Goal: Information Seeking & Learning: Check status

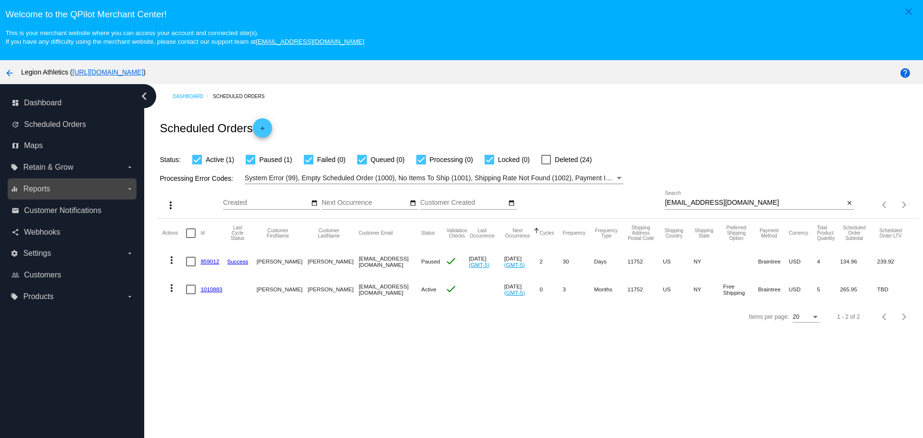
click at [79, 192] on label "equalizer Reports arrow_drop_down" at bounding box center [72, 188] width 123 height 15
click at [0, 0] on input "equalizer Reports arrow_drop_down" at bounding box center [0, 0] width 0 height 0
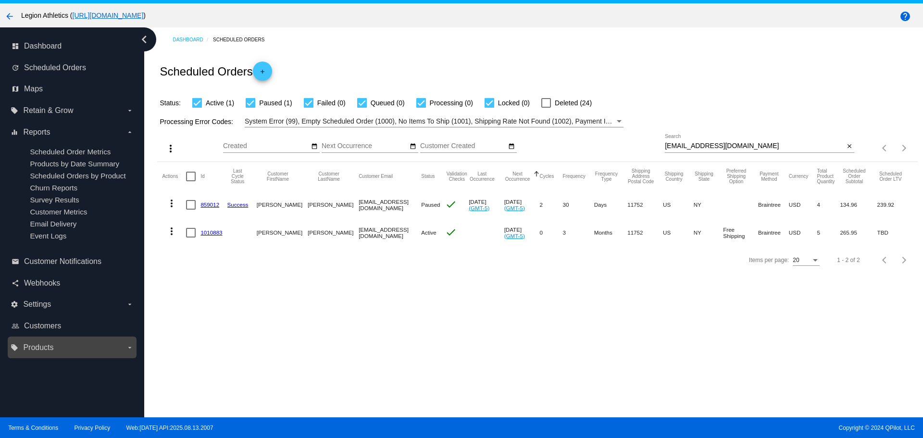
scroll to position [60, 0]
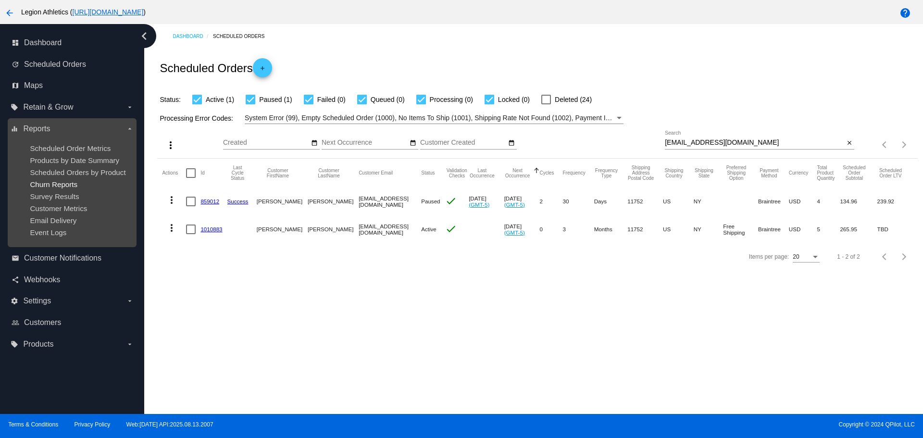
click at [74, 186] on span "Churn Reports" at bounding box center [54, 184] width 48 height 8
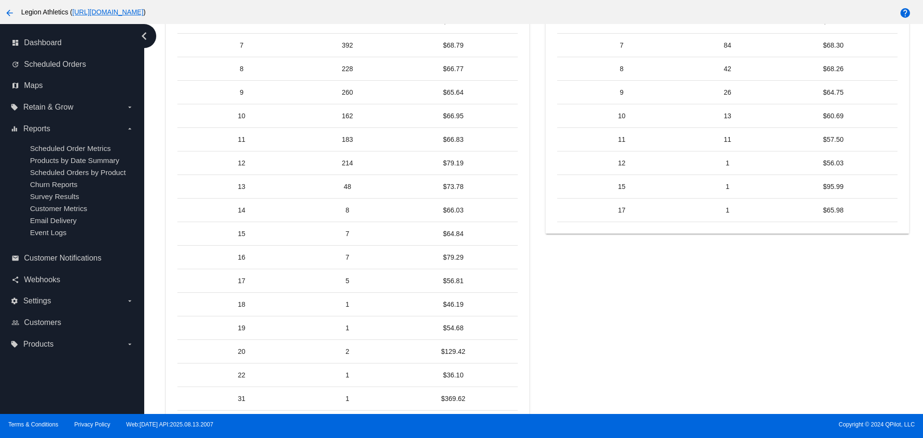
scroll to position [794, 0]
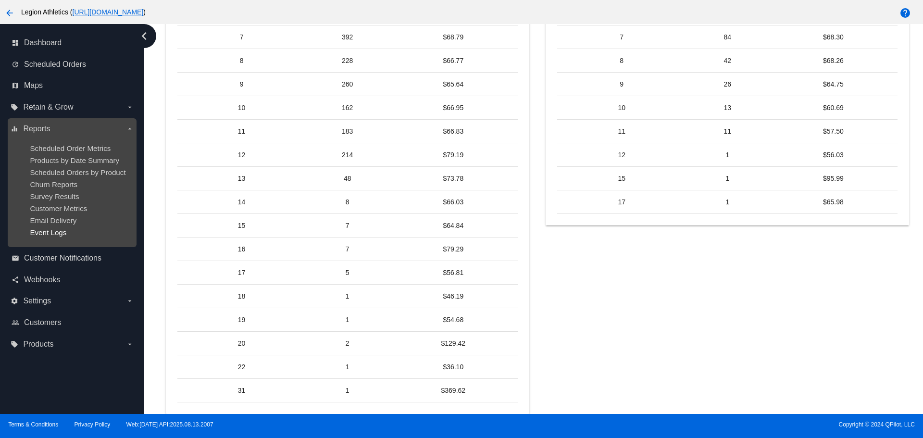
click at [62, 231] on span "Event Logs" at bounding box center [48, 232] width 37 height 8
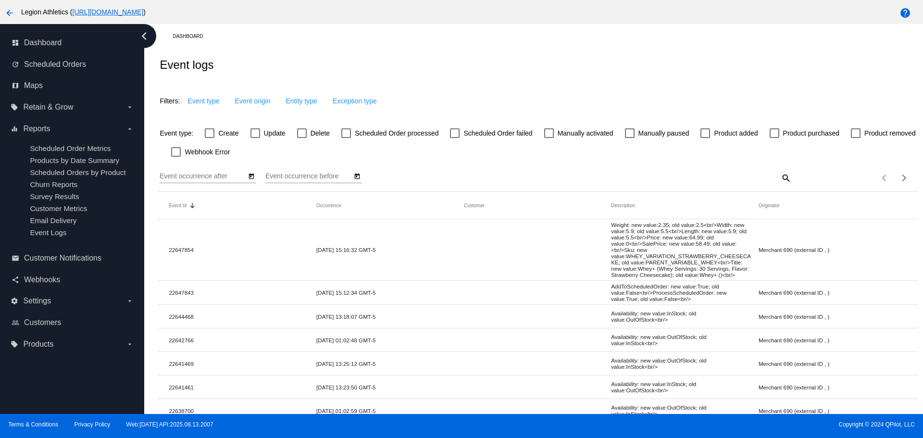
click at [299, 134] on div at bounding box center [302, 133] width 10 height 10
click at [302, 138] on input "Delete" at bounding box center [302, 138] width 0 height 0
checkbox input "true"
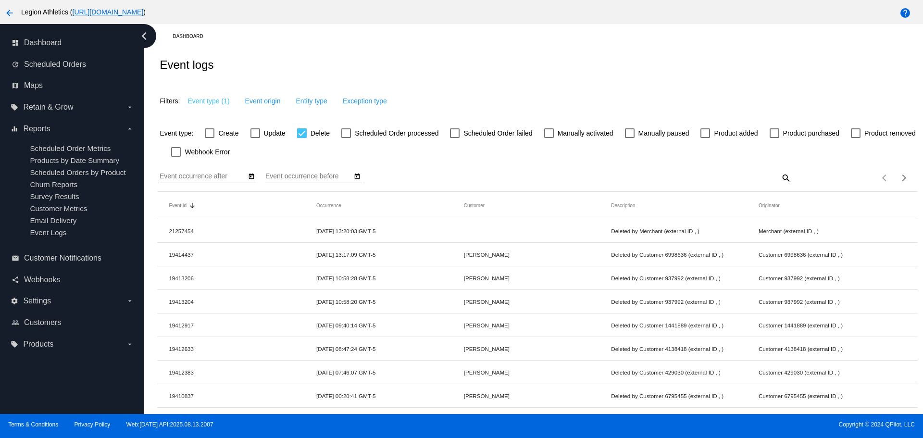
click at [239, 180] on input "Event occurrence after" at bounding box center [203, 177] width 87 height 8
click at [253, 177] on icon "Open calendar" at bounding box center [251, 177] width 7 height 12
click at [191, 285] on div "11" at bounding box center [192, 281] width 17 height 17
type input "[DATE]"
click at [282, 174] on input "Event occurrence before" at bounding box center [308, 177] width 87 height 8
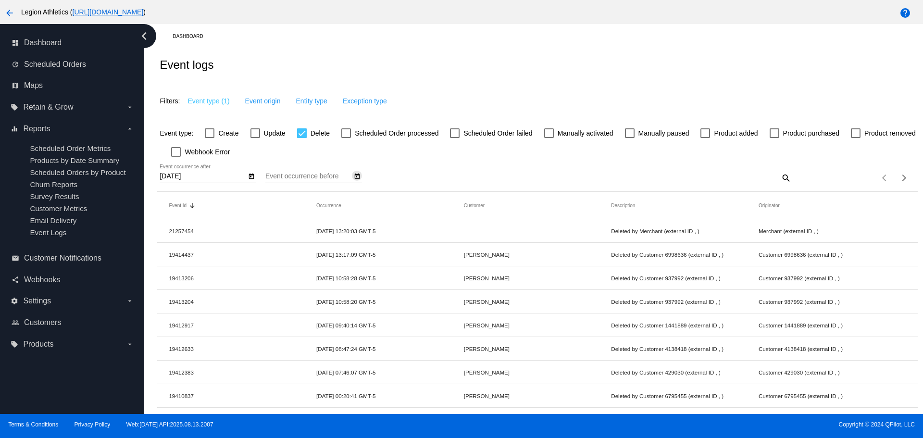
click at [354, 176] on icon "Open calendar" at bounding box center [357, 177] width 7 height 12
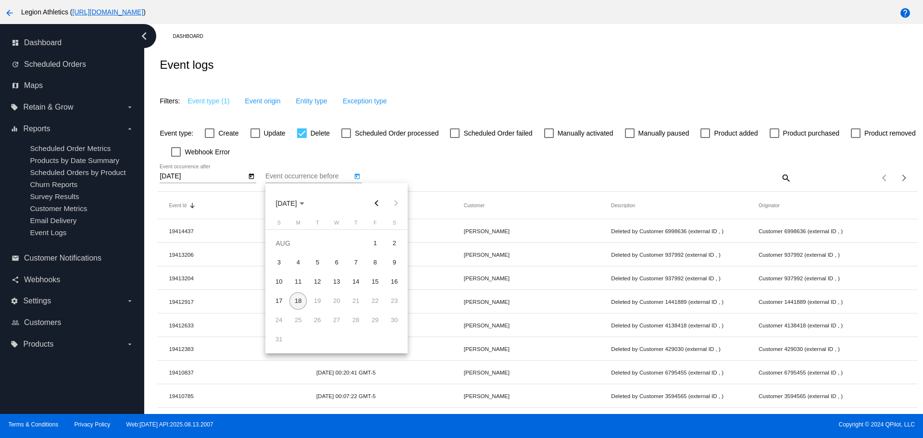
click at [417, 165] on div at bounding box center [461, 219] width 923 height 438
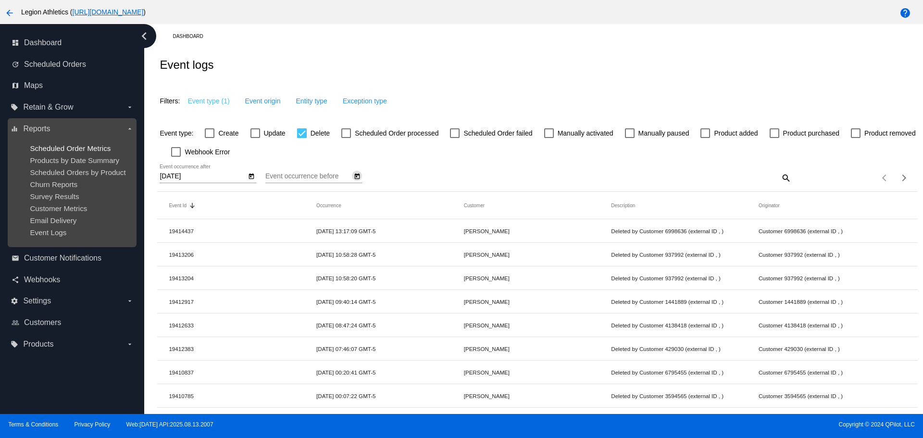
click at [76, 152] on span "Scheduled Order Metrics" at bounding box center [70, 148] width 81 height 8
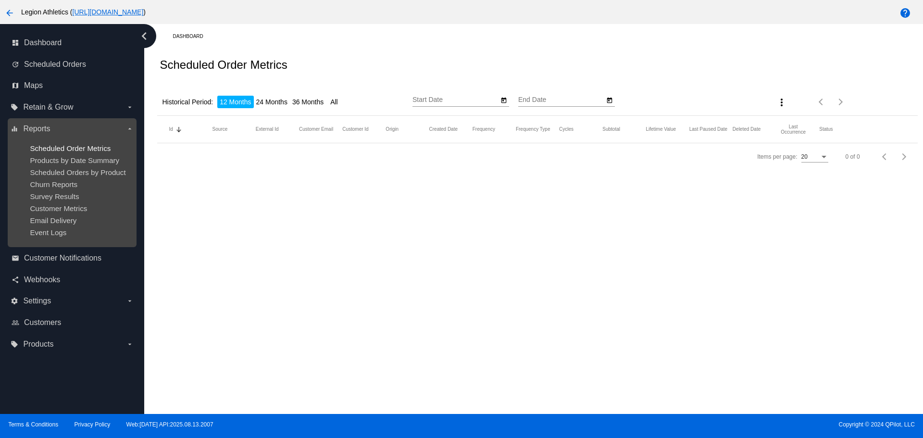
type input "[DATE]"
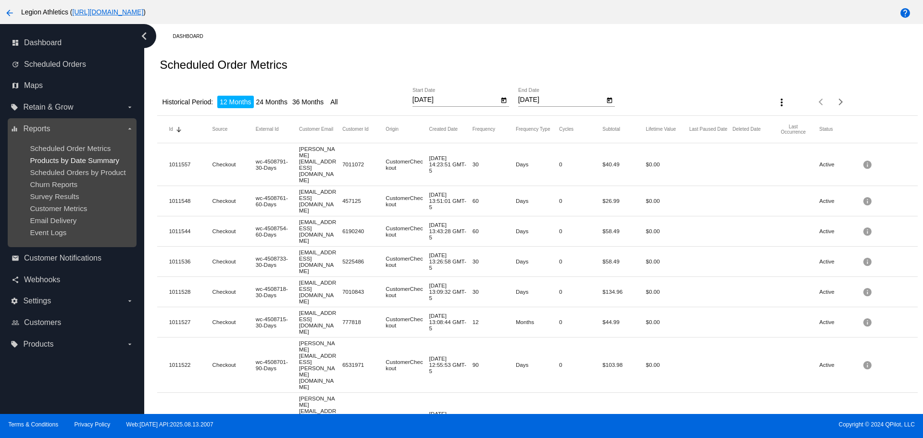
click at [82, 161] on span "Products by Date Summary" at bounding box center [74, 160] width 89 height 8
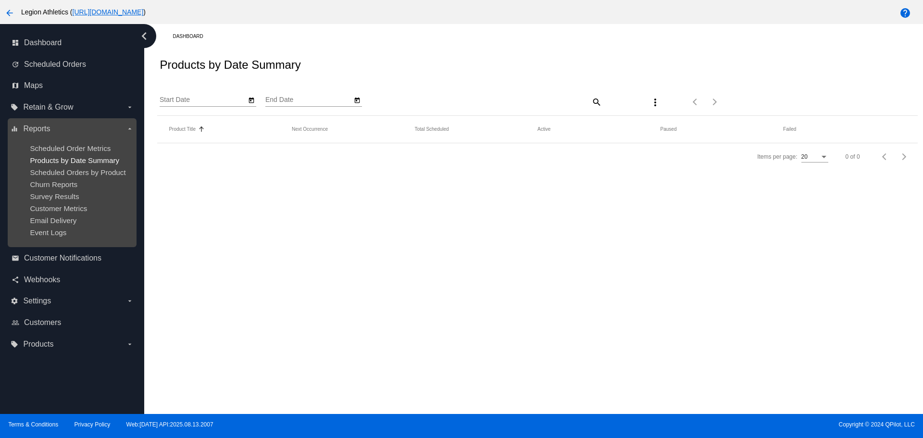
type input "[DATE]"
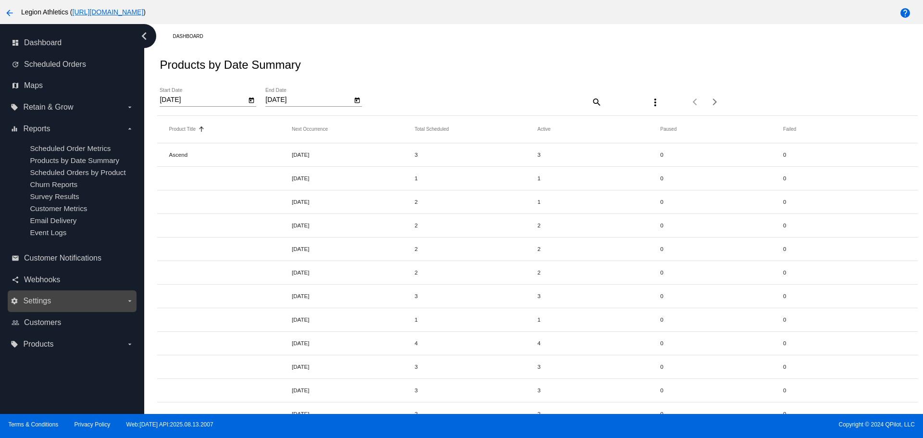
click at [92, 296] on label "settings Settings arrow_drop_down" at bounding box center [72, 300] width 123 height 15
click at [0, 0] on input "settings Settings arrow_drop_down" at bounding box center [0, 0] width 0 height 0
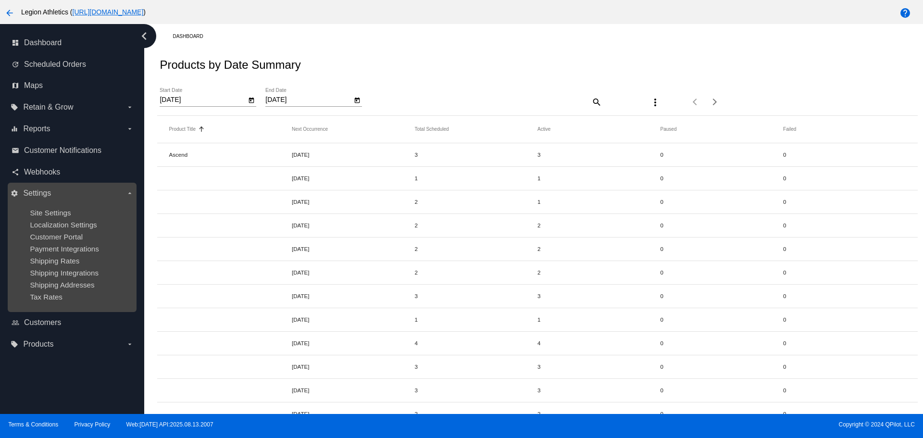
click at [128, 188] on label "settings Settings arrow_drop_down" at bounding box center [72, 193] width 123 height 15
click at [0, 0] on input "settings Settings arrow_drop_down" at bounding box center [0, 0] width 0 height 0
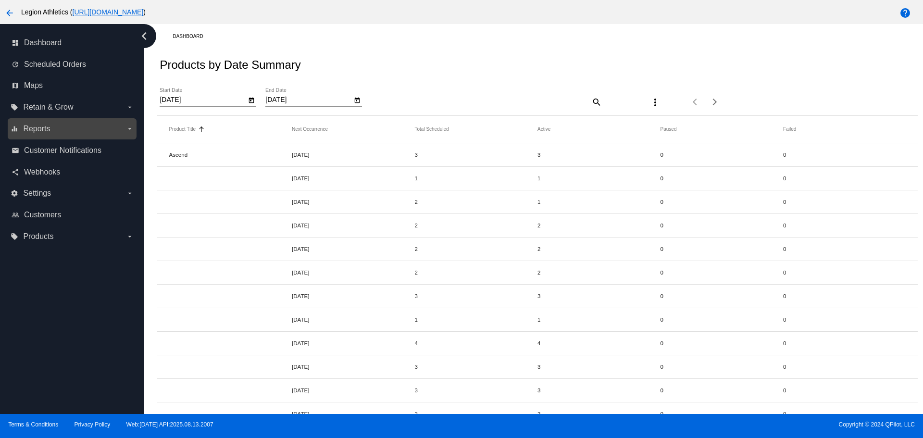
click at [106, 127] on label "equalizer Reports arrow_drop_down" at bounding box center [72, 128] width 123 height 15
click at [0, 0] on input "equalizer Reports arrow_drop_down" at bounding box center [0, 0] width 0 height 0
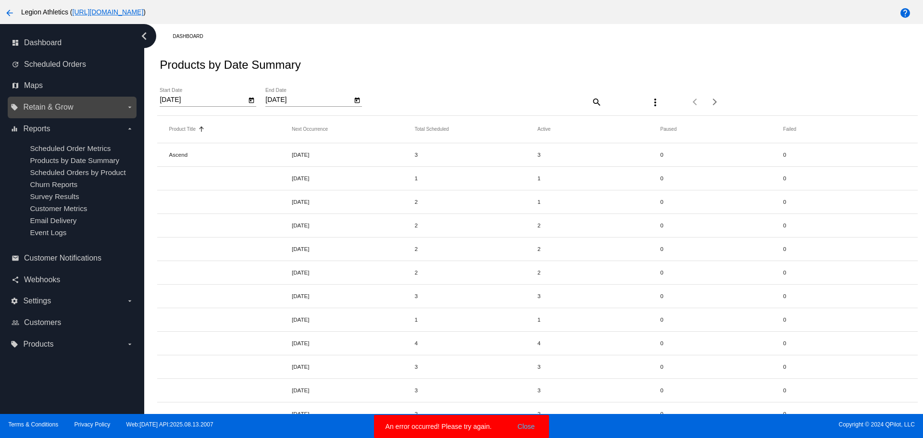
click at [82, 113] on label "local_offer Retain & Grow arrow_drop_down" at bounding box center [72, 107] width 123 height 15
click at [0, 0] on input "local_offer Retain & Grow arrow_drop_down" at bounding box center [0, 0] width 0 height 0
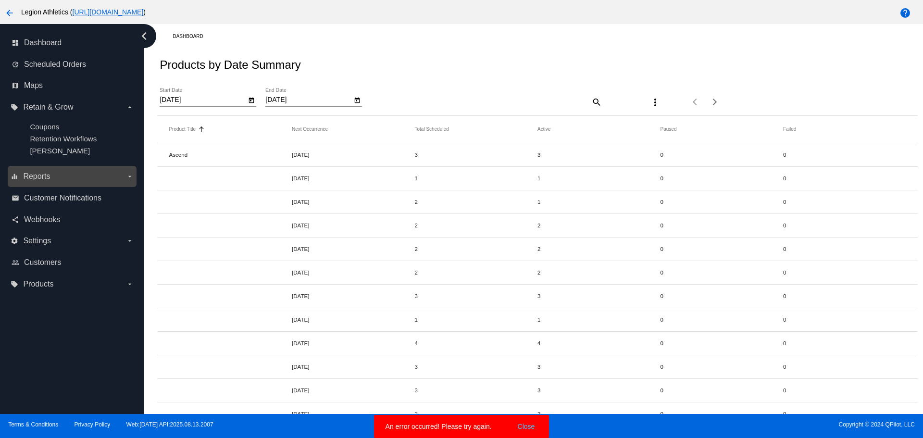
click at [70, 169] on label "equalizer Reports arrow_drop_down" at bounding box center [72, 176] width 123 height 15
click at [0, 0] on input "equalizer Reports arrow_drop_down" at bounding box center [0, 0] width 0 height 0
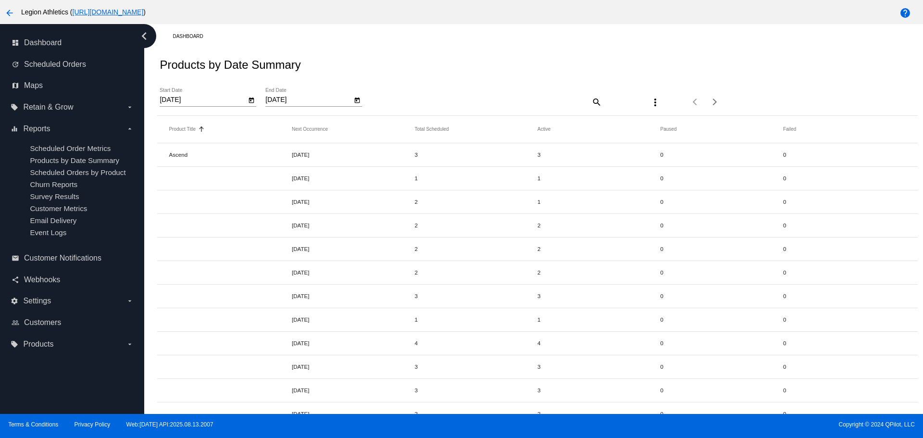
click at [382, 71] on div "Products by Date Summary" at bounding box center [537, 65] width 760 height 33
drag, startPoint x: 832, startPoint y: 154, endPoint x: 626, endPoint y: 150, distance: 206.4
click at [629, 150] on mat-row "Ascend [DATE] 3 3 0 0" at bounding box center [537, 155] width 760 height 24
click at [57, 106] on span "Retain & Grow" at bounding box center [48, 107] width 50 height 9
click at [0, 0] on input "local_offer Retain & Grow arrow_drop_down" at bounding box center [0, 0] width 0 height 0
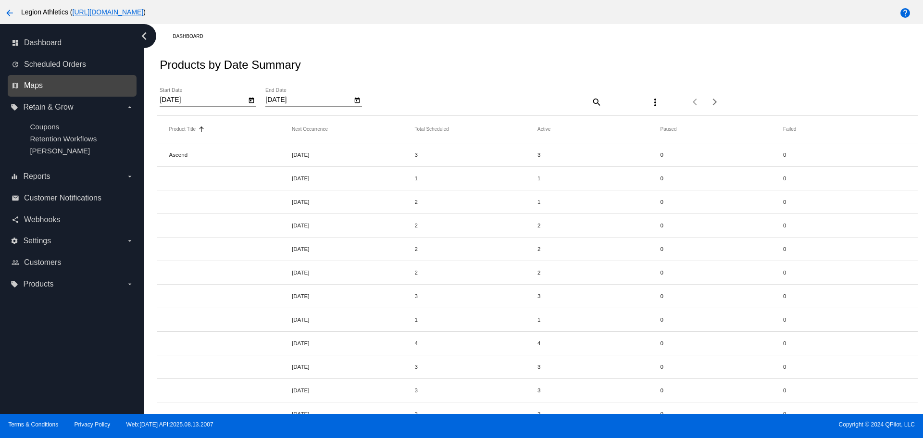
click at [39, 86] on span "Maps" at bounding box center [33, 85] width 19 height 9
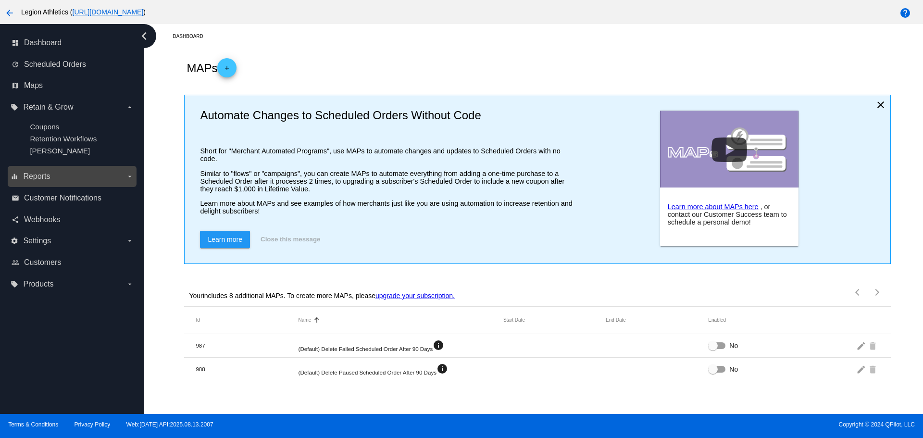
click at [52, 173] on label "equalizer Reports arrow_drop_down" at bounding box center [72, 176] width 123 height 15
click at [0, 0] on input "equalizer Reports arrow_drop_down" at bounding box center [0, 0] width 0 height 0
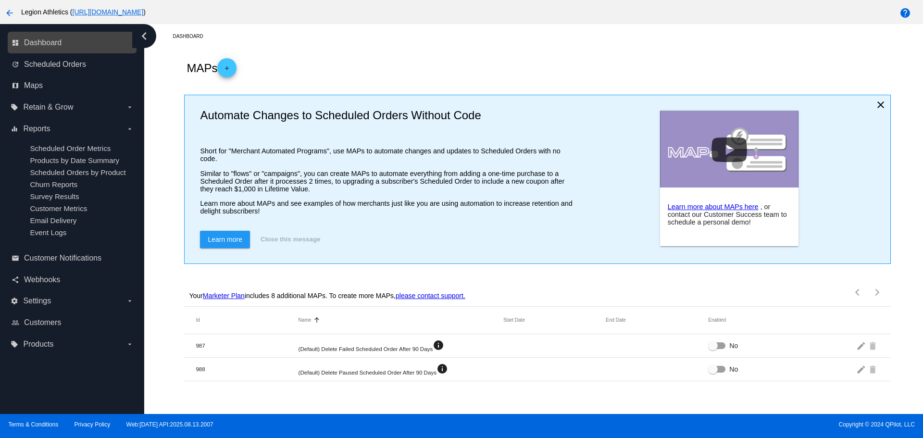
click at [50, 48] on link "dashboard Dashboard" at bounding box center [73, 42] width 122 height 15
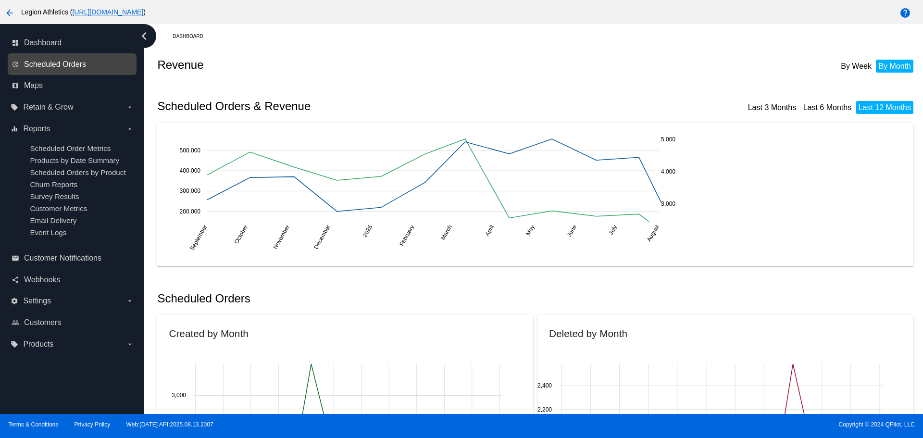
click at [50, 65] on span "Scheduled Orders" at bounding box center [55, 64] width 62 height 9
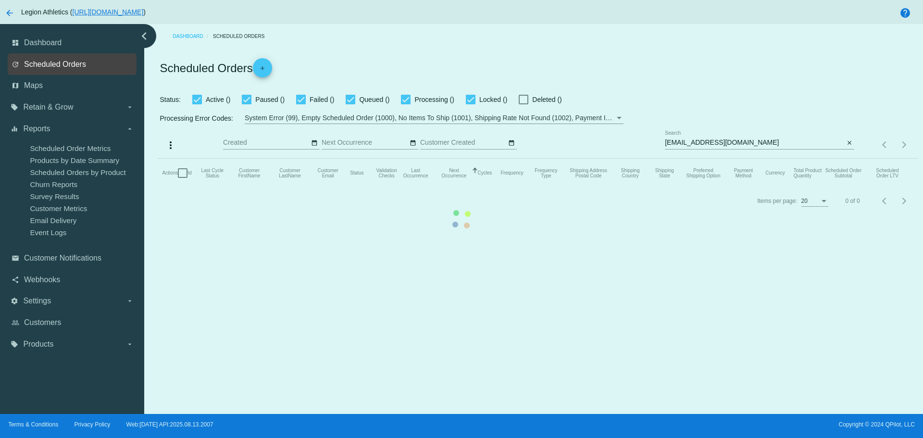
checkbox input "true"
